Goal: Navigation & Orientation: Go to known website

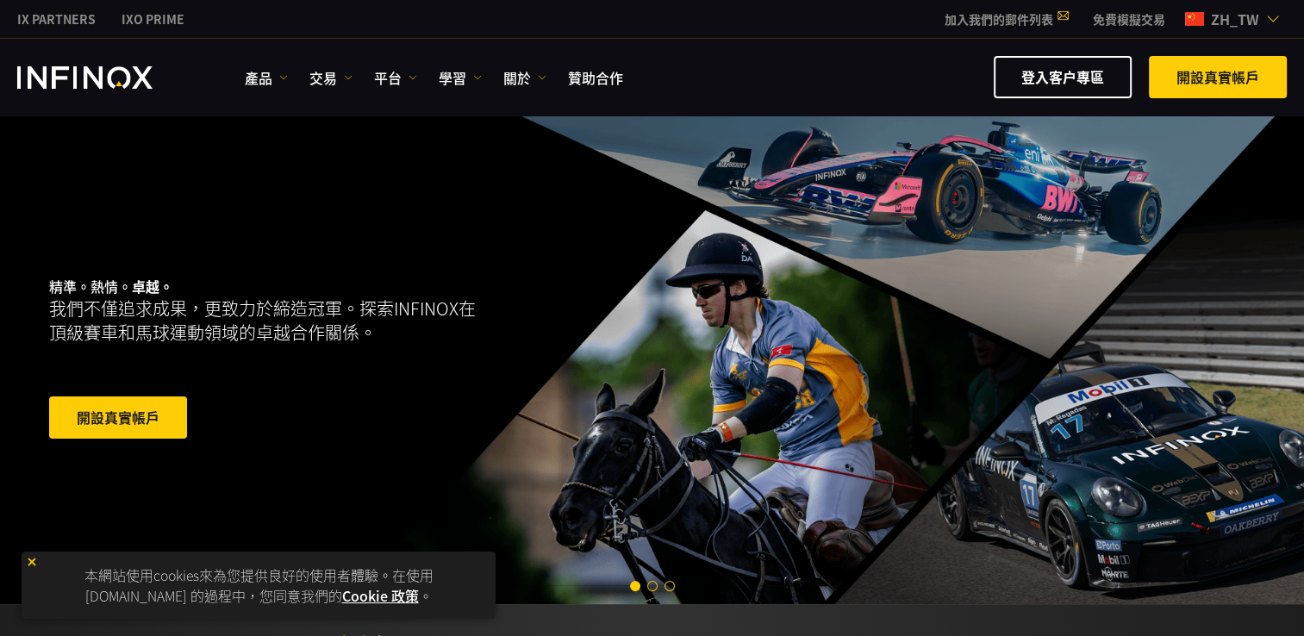
click at [1269, 14] on img at bounding box center [1273, 19] width 14 height 14
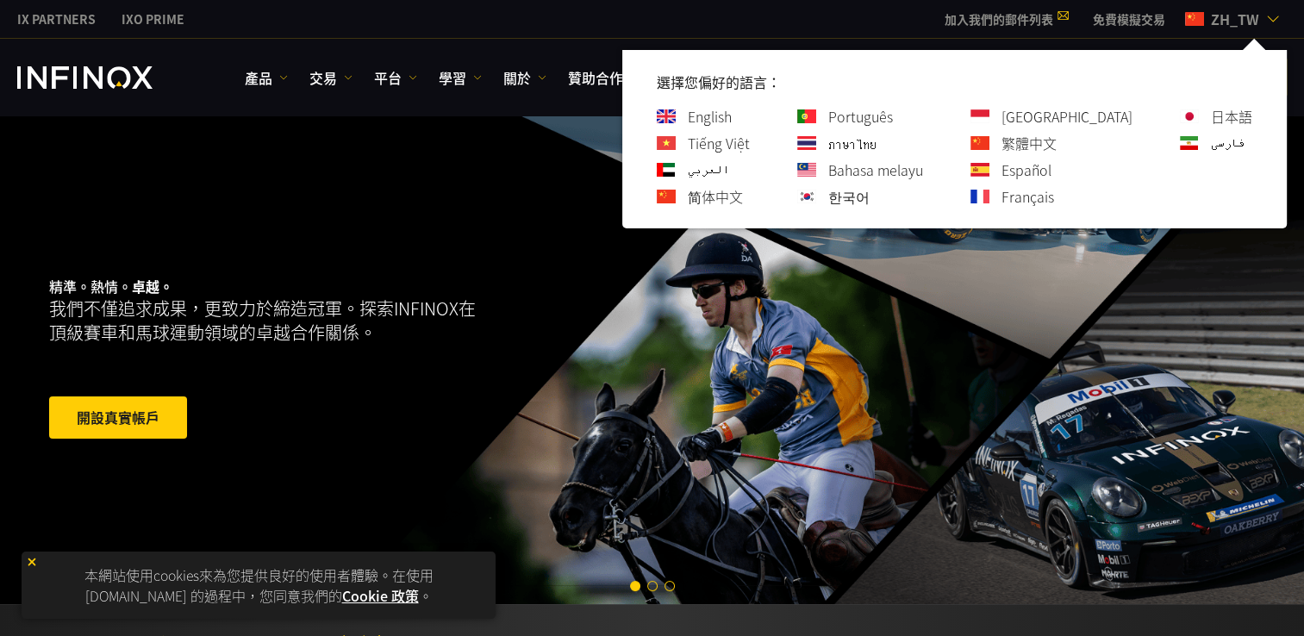
click at [732, 115] on link "English" at bounding box center [710, 116] width 44 height 21
